Goal: Transaction & Acquisition: Purchase product/service

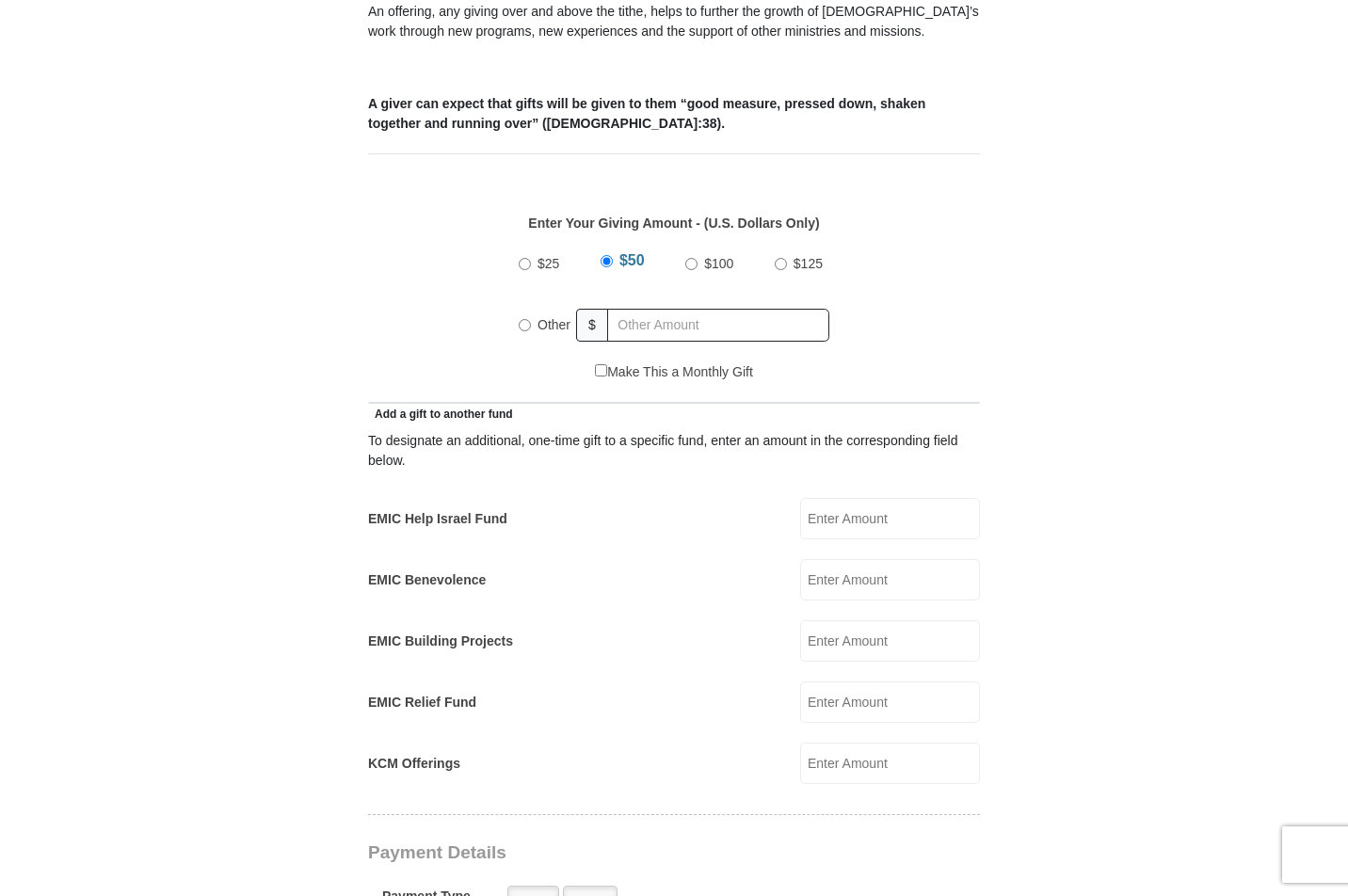
scroll to position [730, 0]
drag, startPoint x: 522, startPoint y: 301, endPoint x: 533, endPoint y: 301, distance: 11.0
click at [523, 318] on input "Other" at bounding box center [524, 324] width 12 height 12
radio input "true"
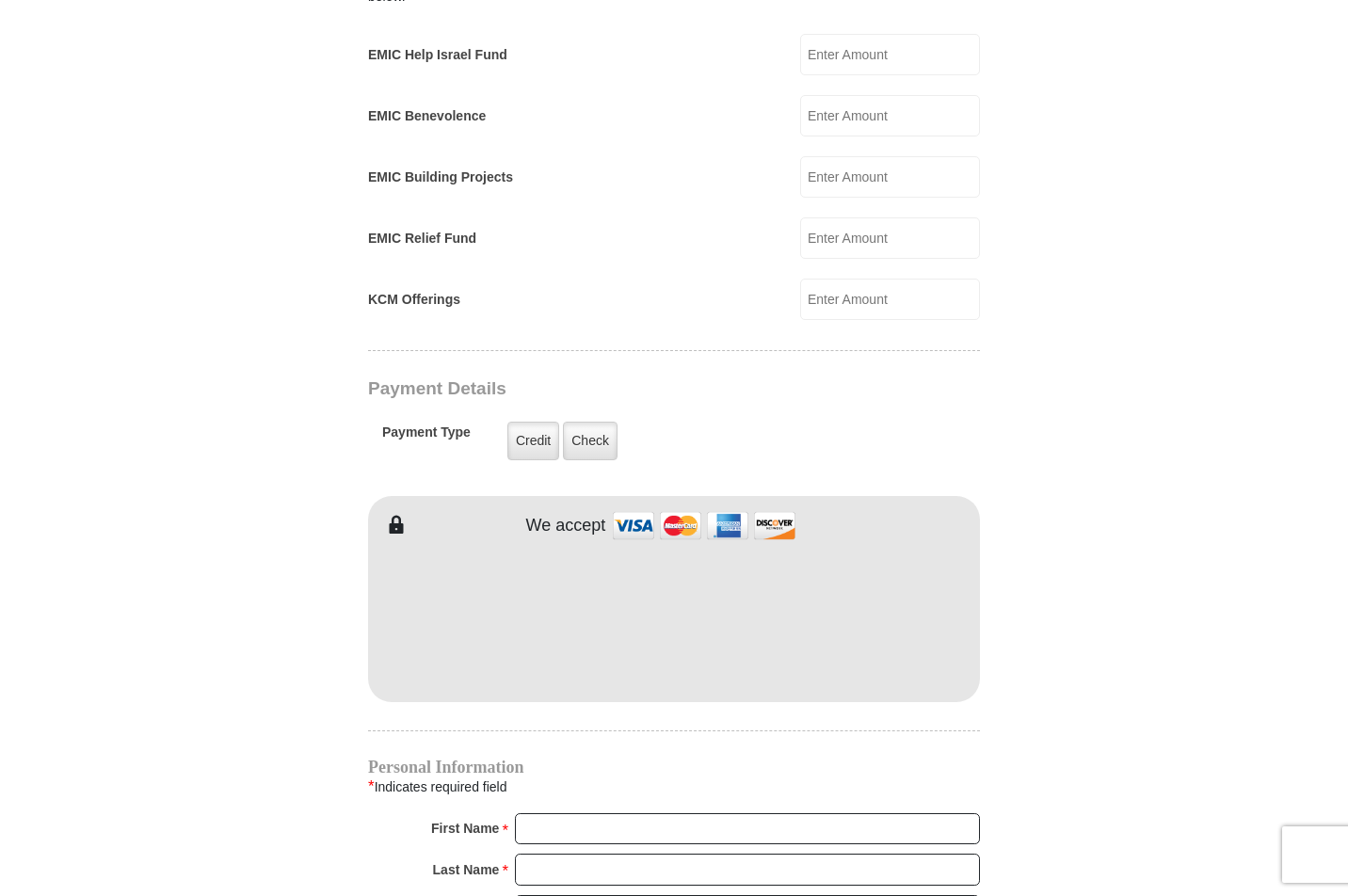
scroll to position [1194, 0]
type input "255"
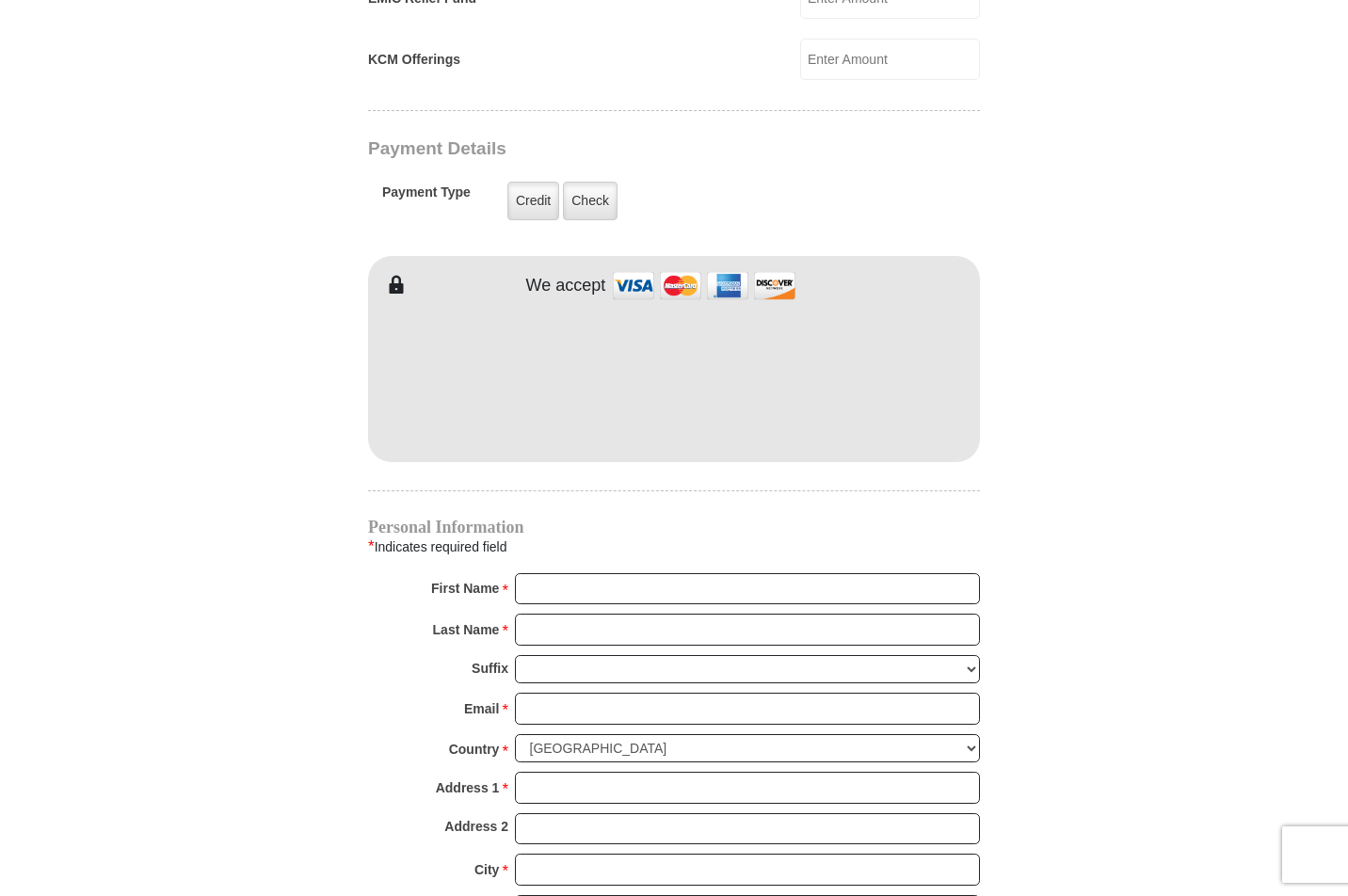
scroll to position [1435, 0]
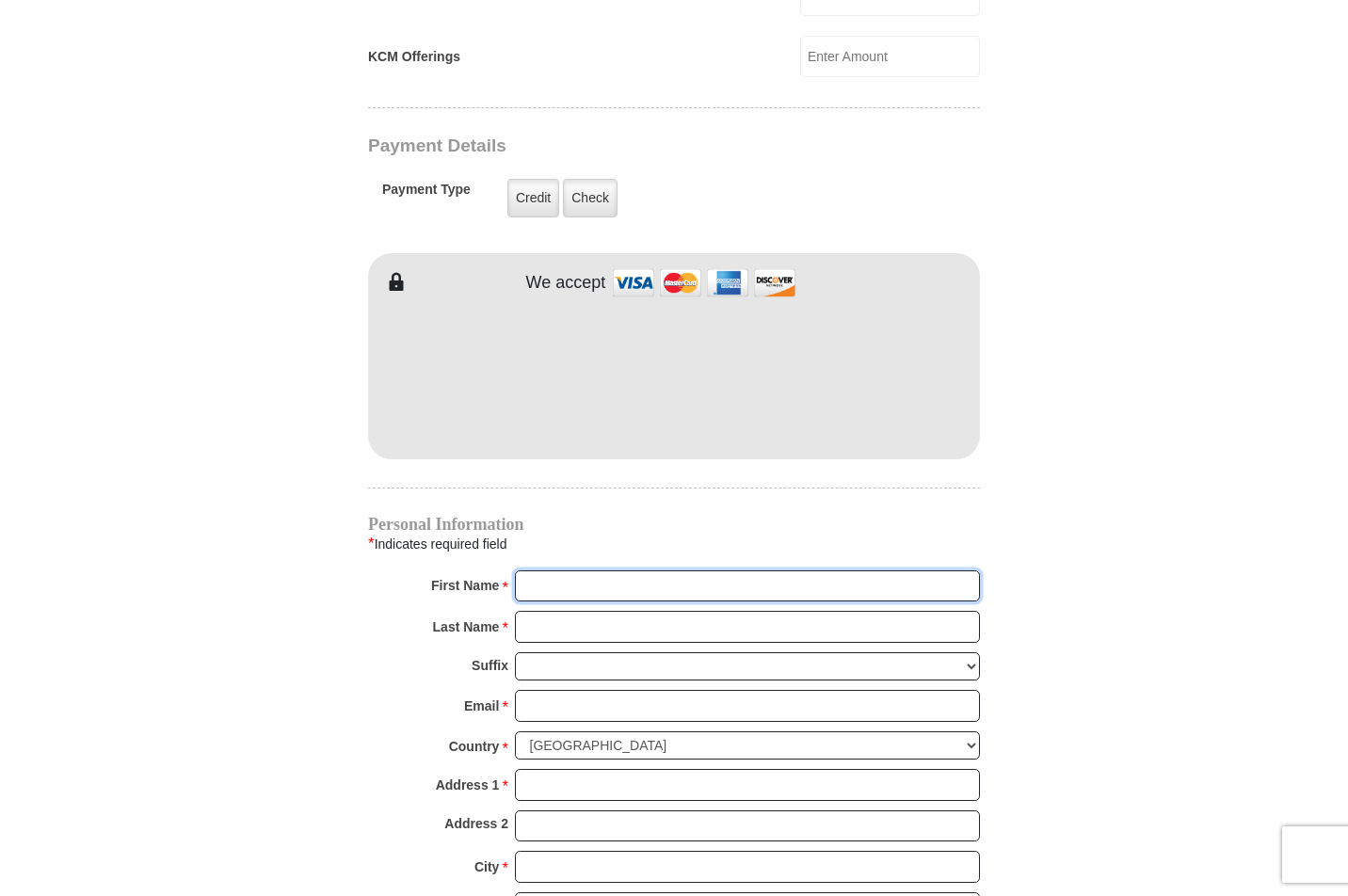
click at [963, 570] on input "First Name *" at bounding box center [747, 586] width 465 height 32
type input "[PERSON_NAME]"
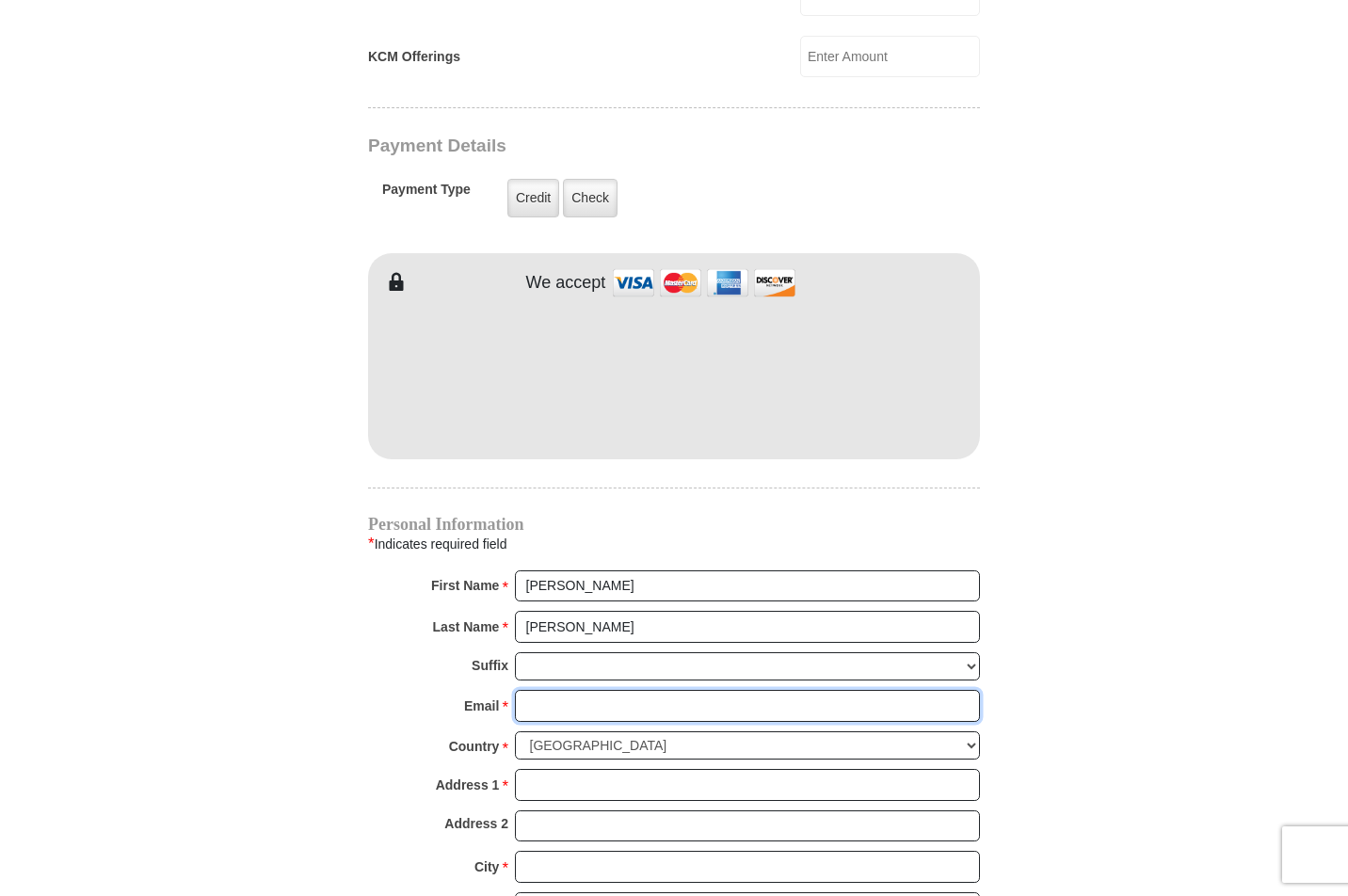
type input "[EMAIL_ADDRESS][DOMAIN_NAME]"
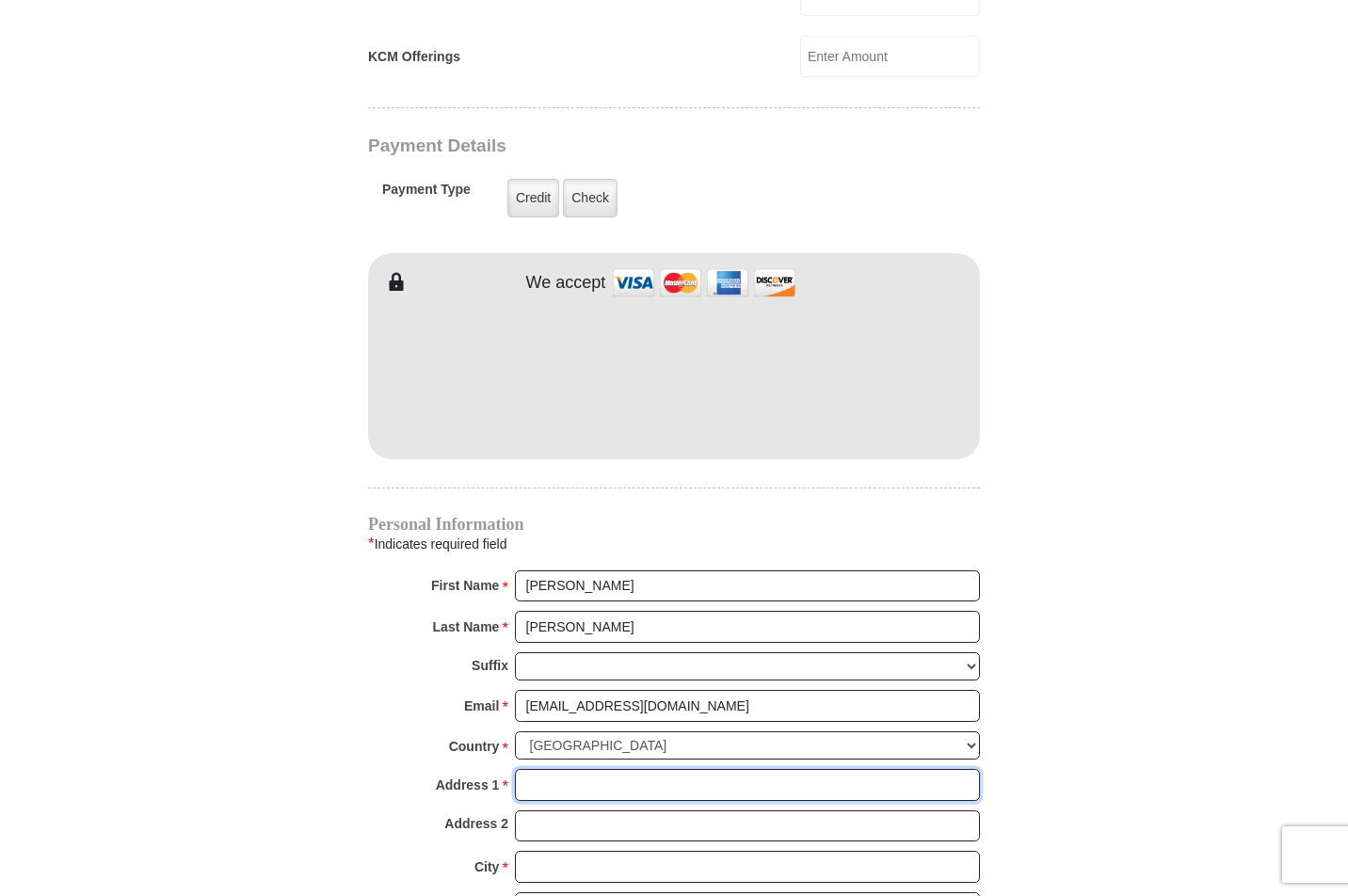
type input "[STREET_ADDRESS][PERSON_NAME]"
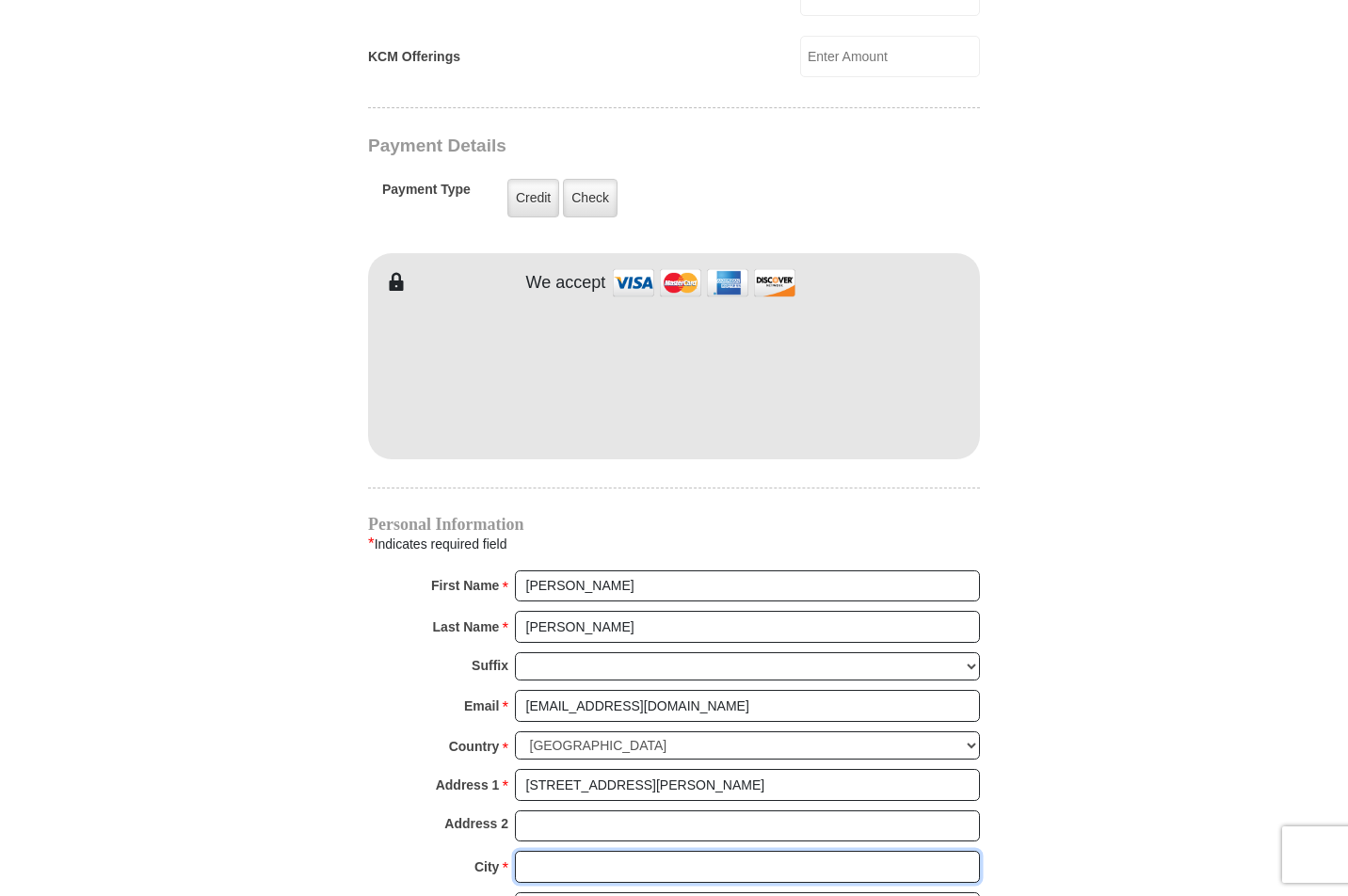
type input "Venus"
select select "[GEOGRAPHIC_DATA]"
type input "76084-3598"
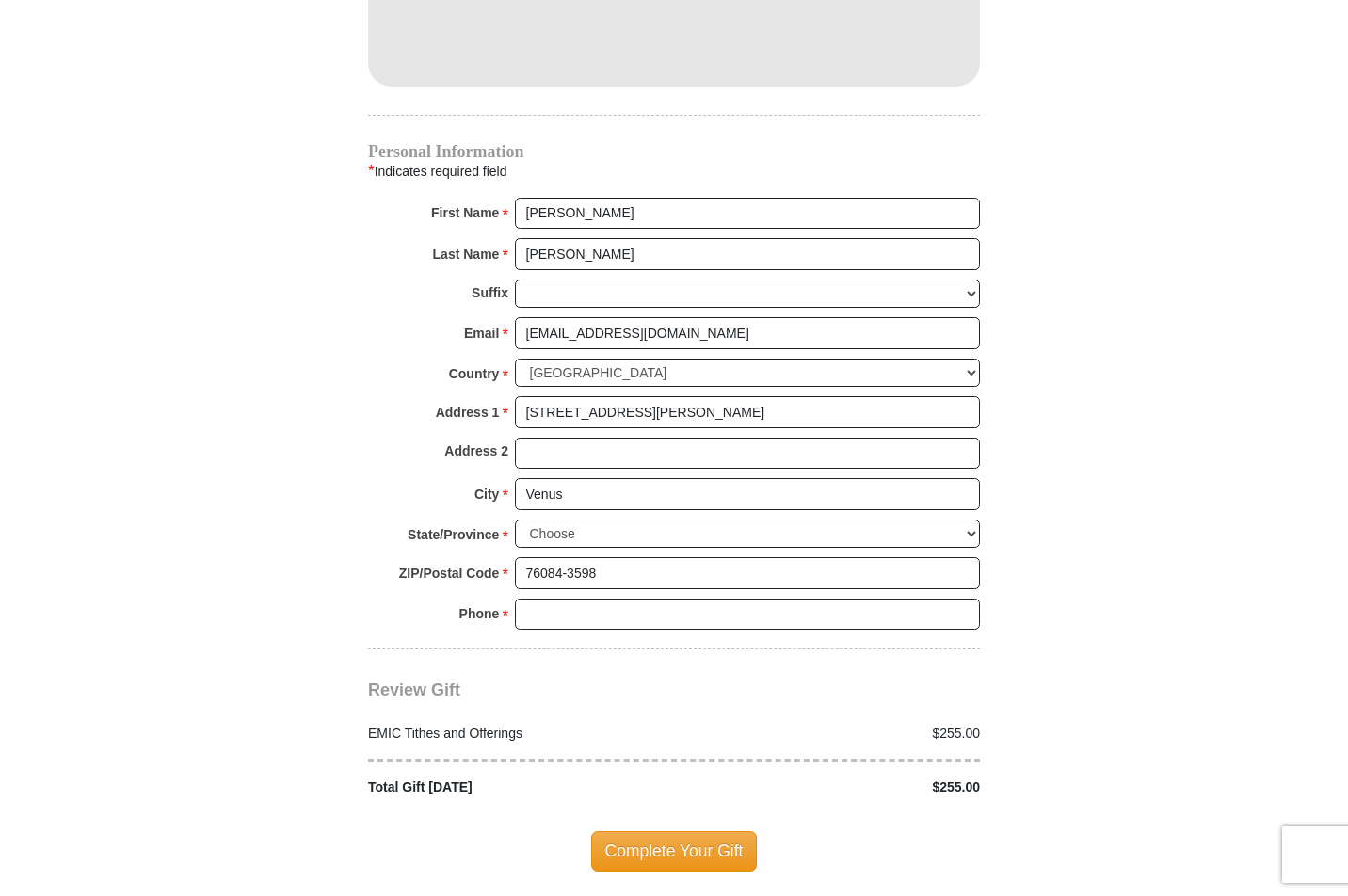
scroll to position [1812, 0]
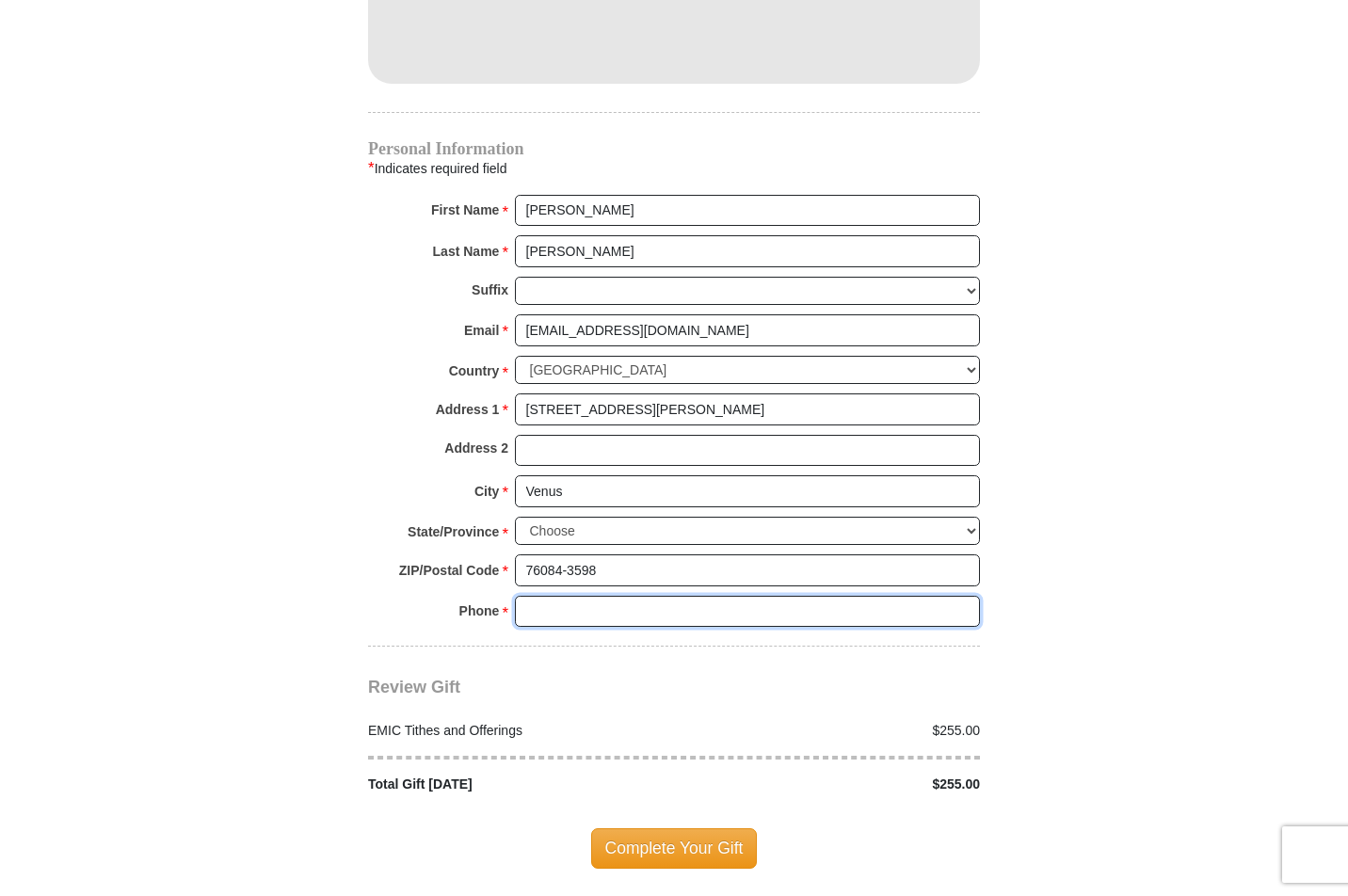
click at [966, 596] on input "Phone * *" at bounding box center [747, 612] width 465 height 32
type input "8175658560"
click at [662, 828] on span "Complete Your Gift" at bounding box center [674, 848] width 167 height 40
